Goal: Task Accomplishment & Management: Complete application form

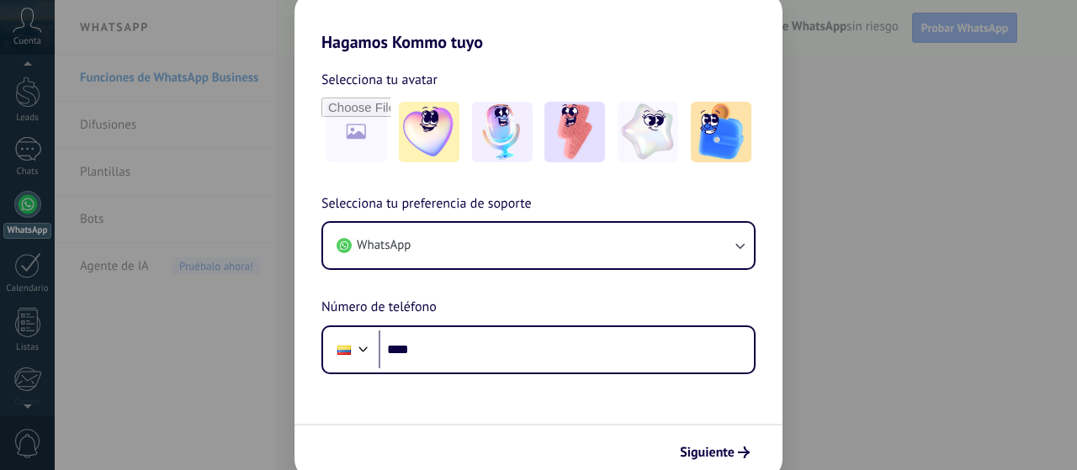
scroll to position [47, 0]
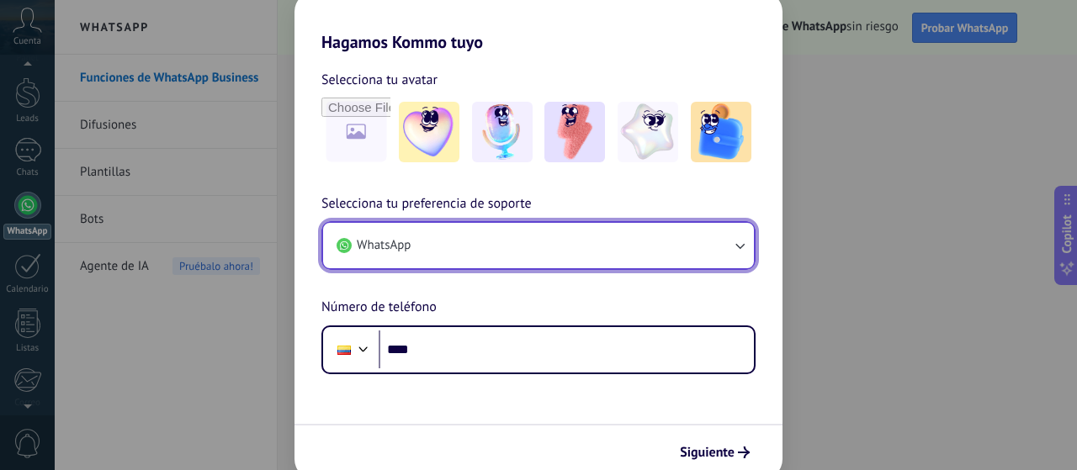
click at [526, 253] on button "WhatsApp" at bounding box center [538, 245] width 431 height 45
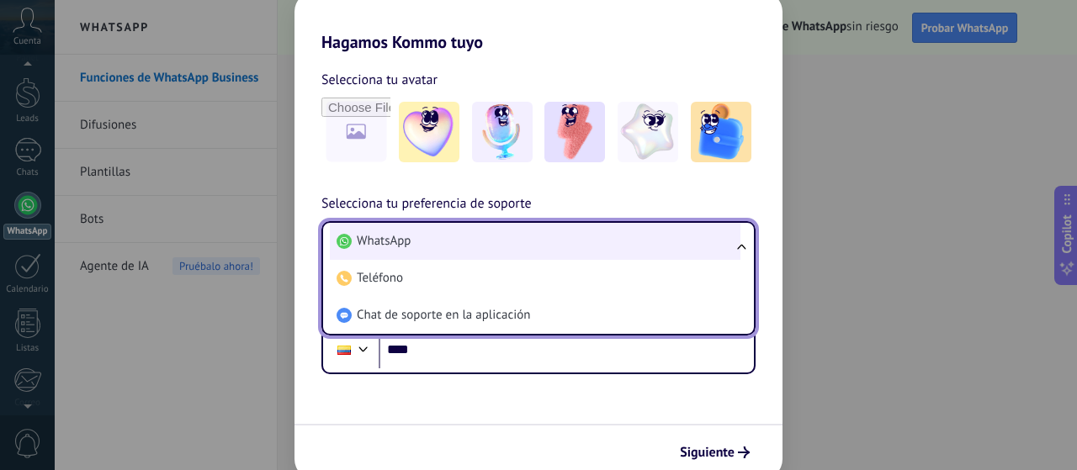
click at [525, 253] on li "WhatsApp" at bounding box center [535, 241] width 411 height 37
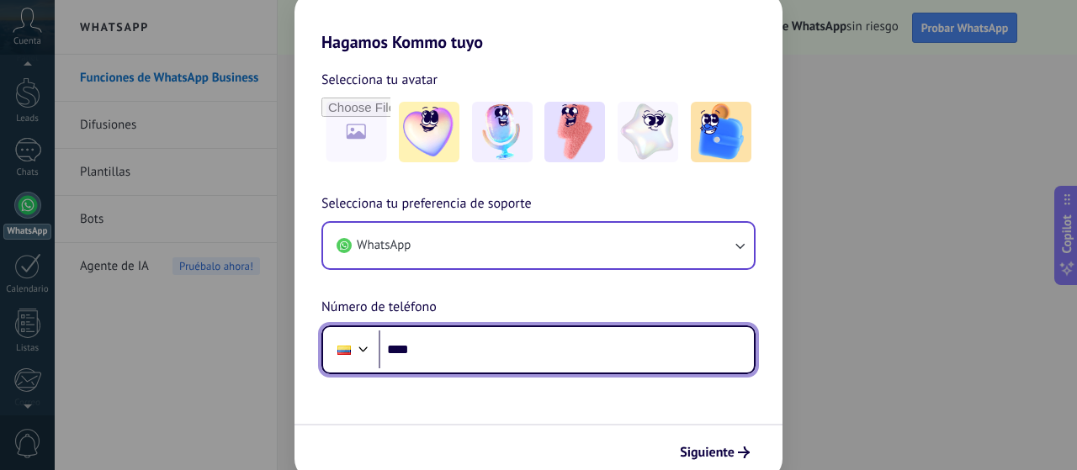
click at [468, 353] on input "****" at bounding box center [566, 350] width 375 height 39
type input "**********"
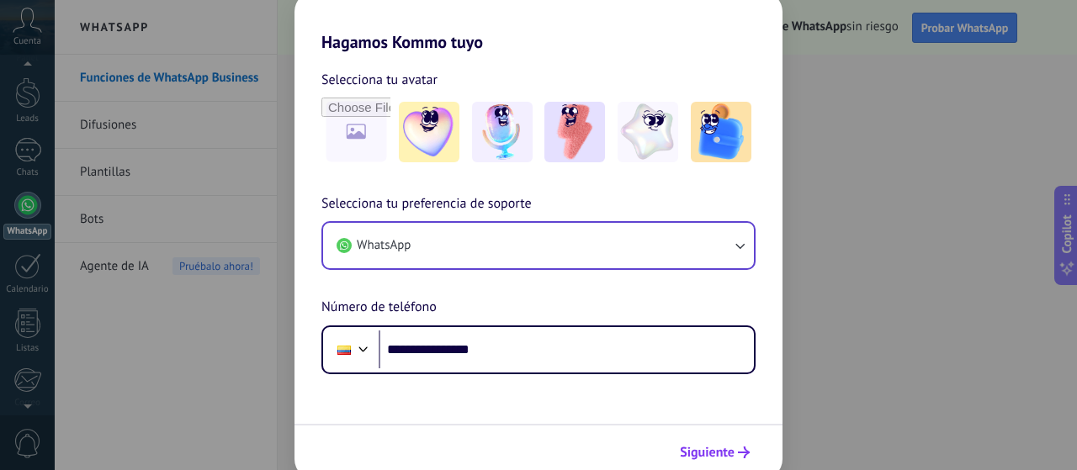
click at [715, 455] on span "Siguiente" at bounding box center [707, 453] width 55 height 12
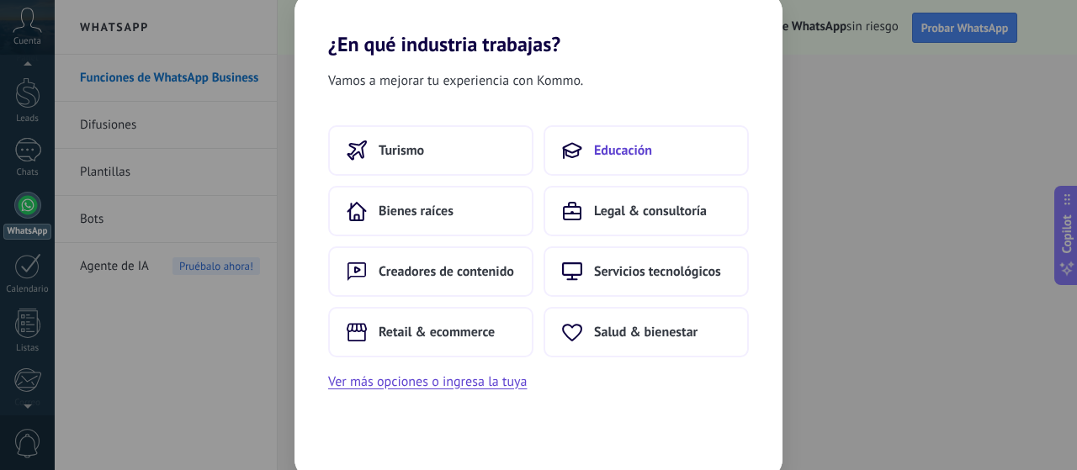
click at [596, 154] on span "Educación" at bounding box center [623, 150] width 58 height 17
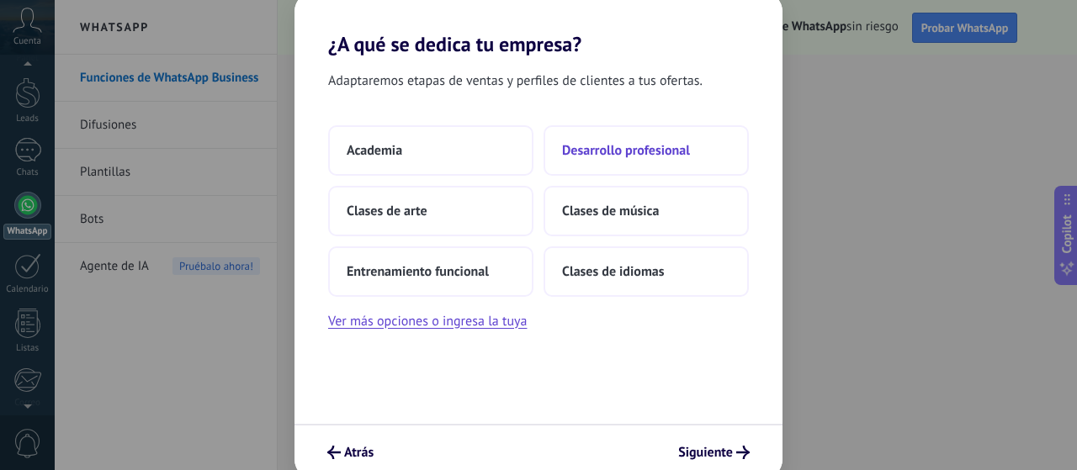
click at [602, 151] on span "Desarrollo profesional" at bounding box center [626, 150] width 128 height 17
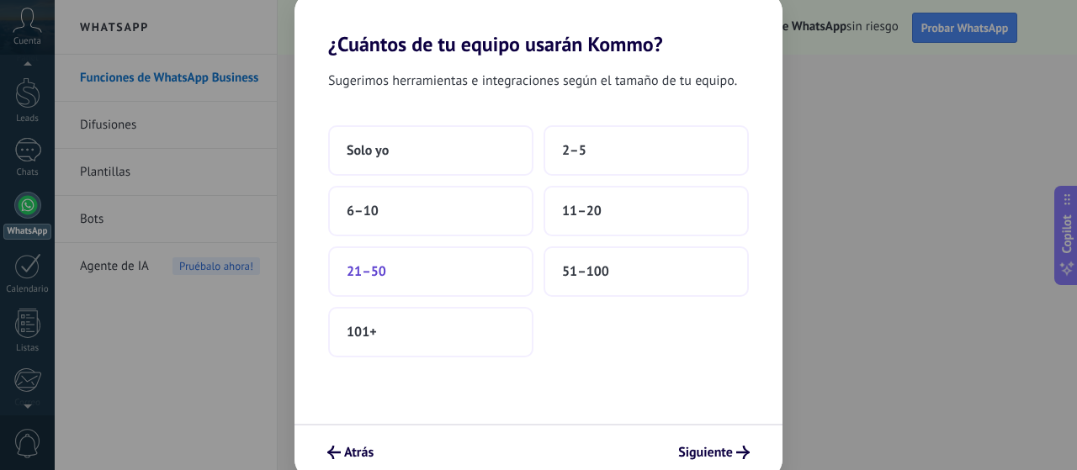
click at [377, 262] on button "21–50" at bounding box center [430, 272] width 205 height 50
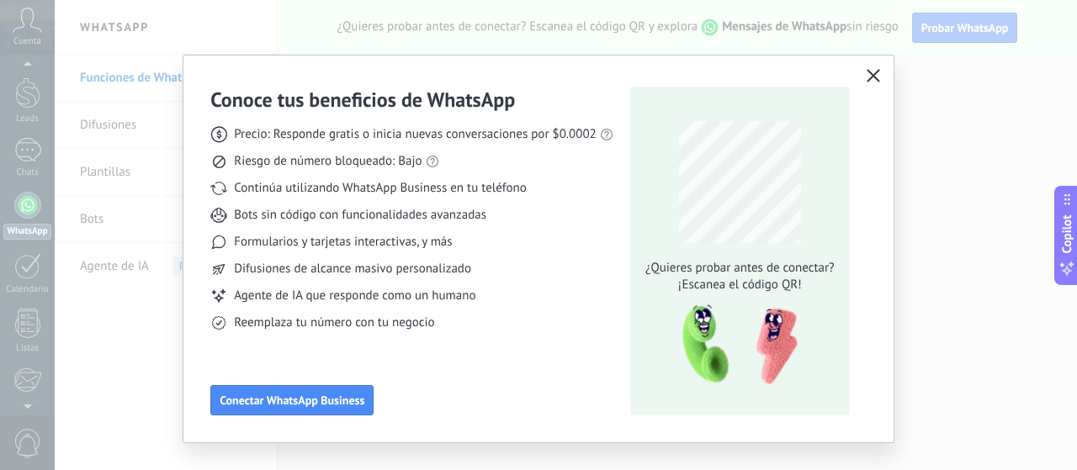
click at [872, 69] on icon "button" at bounding box center [873, 75] width 13 height 13
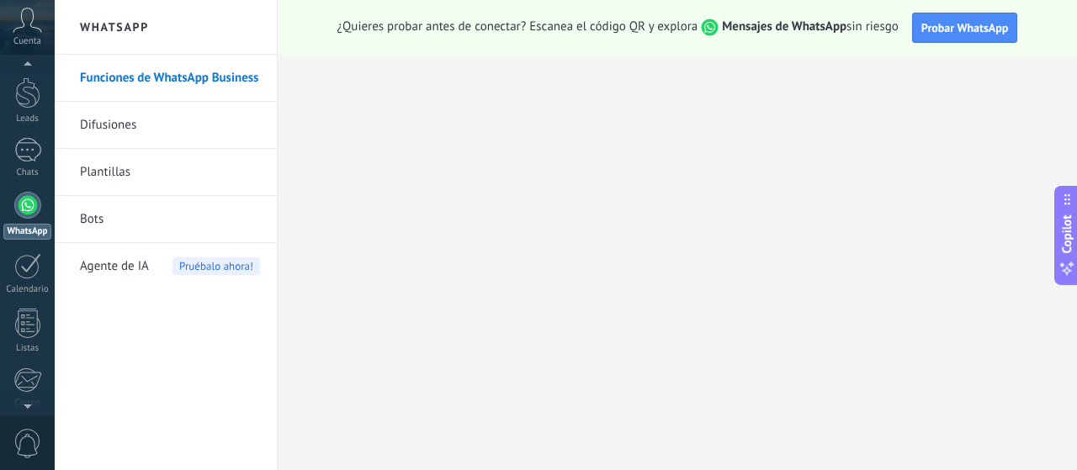
scroll to position [190, 0]
